Goal: Transaction & Acquisition: Book appointment/travel/reservation

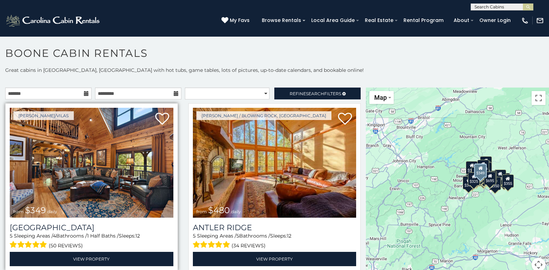
click at [76, 168] on img at bounding box center [92, 163] width 164 height 110
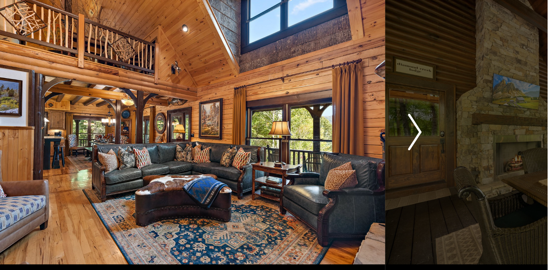
click at [449, 155] on img "Next" at bounding box center [448, 157] width 10 height 28
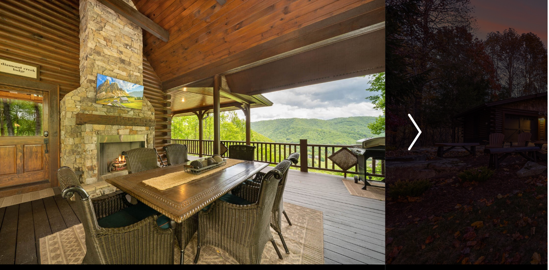
click at [449, 155] on img "Next" at bounding box center [448, 157] width 10 height 28
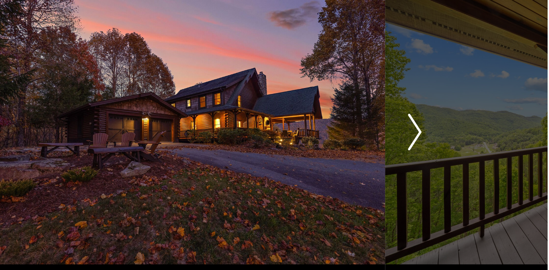
click at [449, 155] on img "Next" at bounding box center [448, 157] width 10 height 28
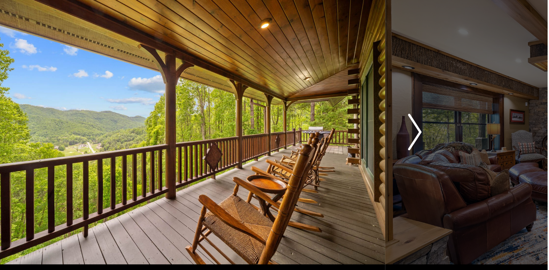
click at [452, 156] on img "Next" at bounding box center [448, 157] width 10 height 28
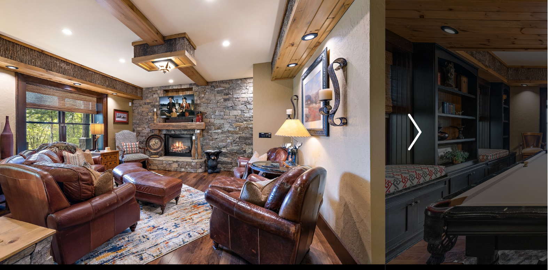
click at [452, 156] on img "Next" at bounding box center [448, 157] width 10 height 28
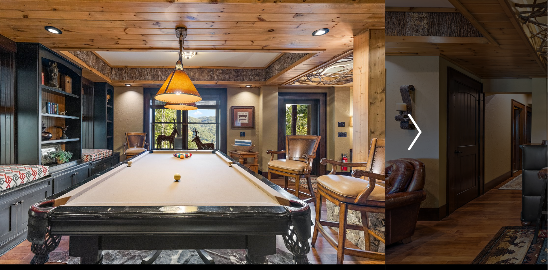
click at [452, 156] on img "Next" at bounding box center [448, 157] width 10 height 28
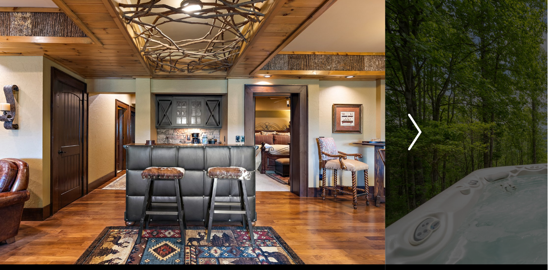
click at [452, 156] on img "Next" at bounding box center [448, 157] width 10 height 28
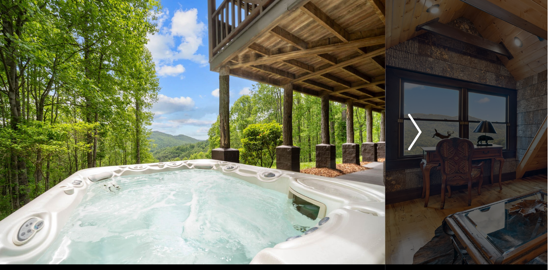
click at [452, 156] on img "Next" at bounding box center [448, 157] width 10 height 28
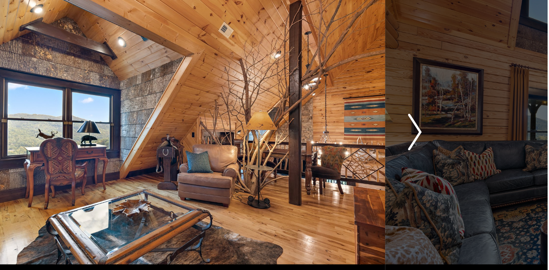
click at [452, 156] on img "Next" at bounding box center [448, 157] width 10 height 28
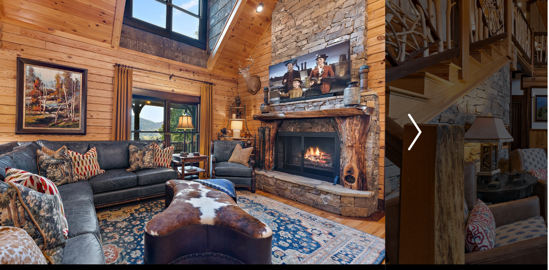
click at [452, 156] on img "Next" at bounding box center [448, 157] width 10 height 28
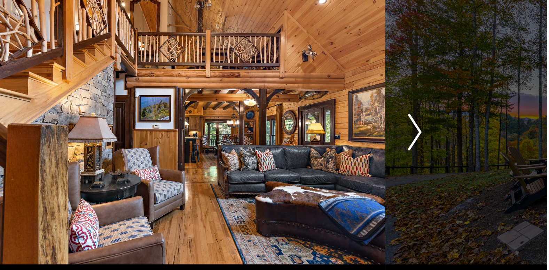
click at [452, 156] on img "Next" at bounding box center [448, 157] width 10 height 28
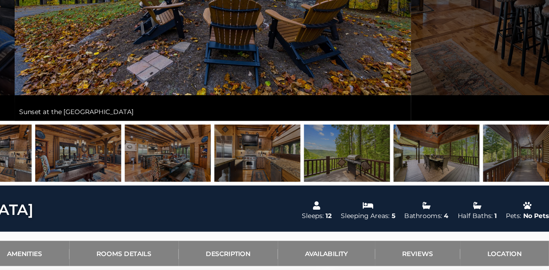
scroll to position [123, 0]
